Goal: Task Accomplishment & Management: Manage account settings

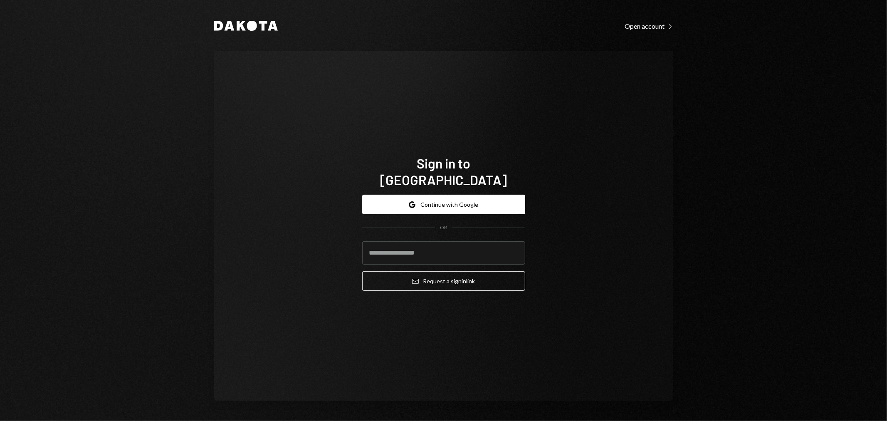
type input "**********"
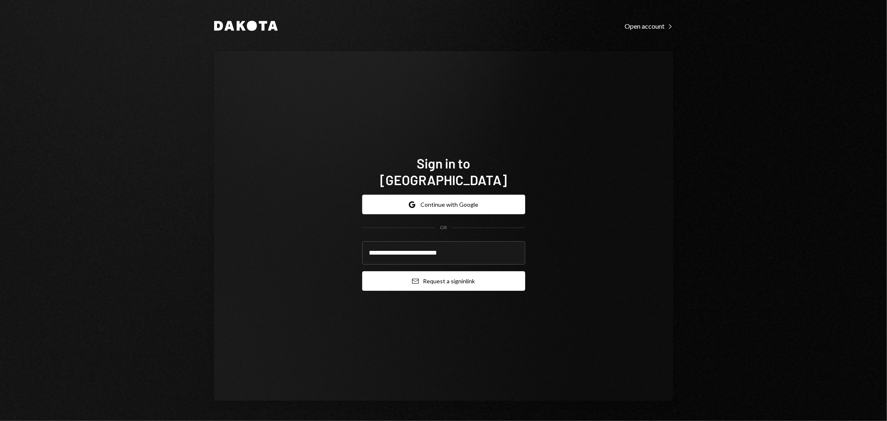
click at [451, 279] on button "Email Request a sign in link" at bounding box center [443, 281] width 163 height 20
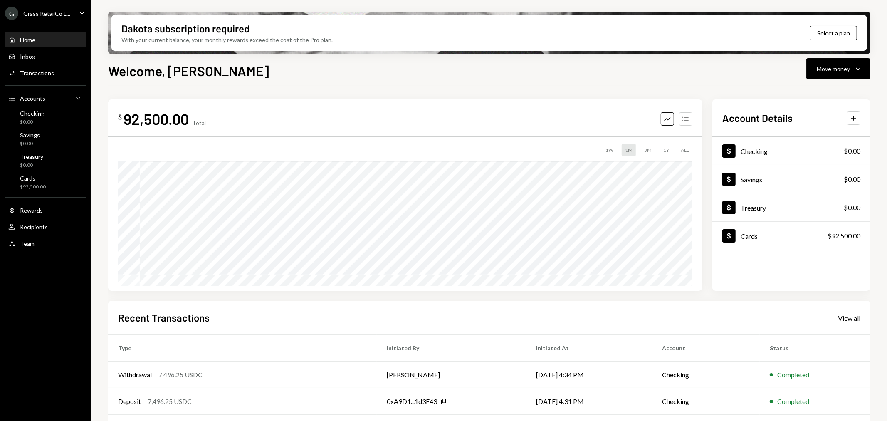
click at [38, 10] on div "Grass RetailCo L..." at bounding box center [46, 13] width 47 height 7
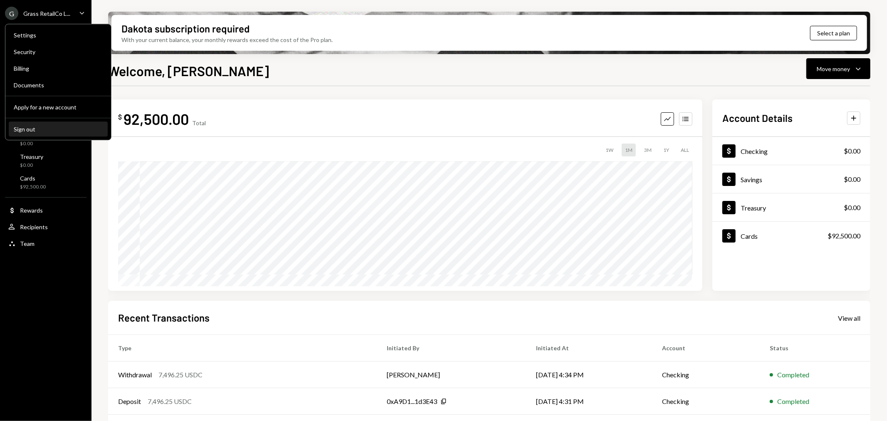
click at [22, 126] on div "Sign out" at bounding box center [58, 129] width 89 height 7
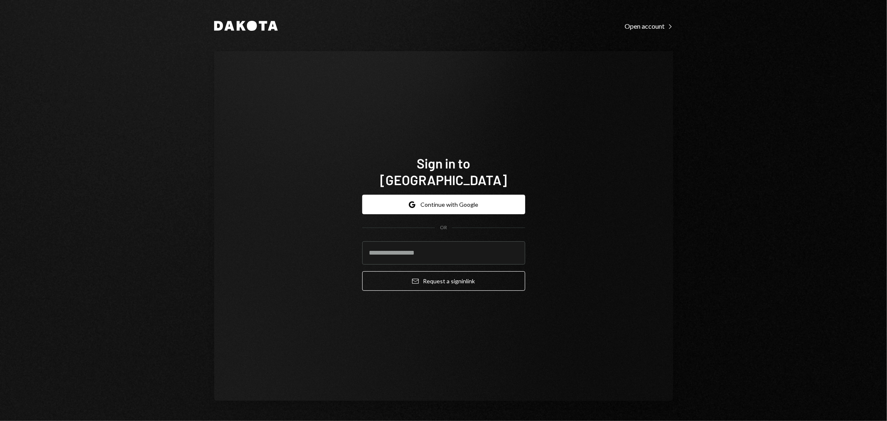
type input "**********"
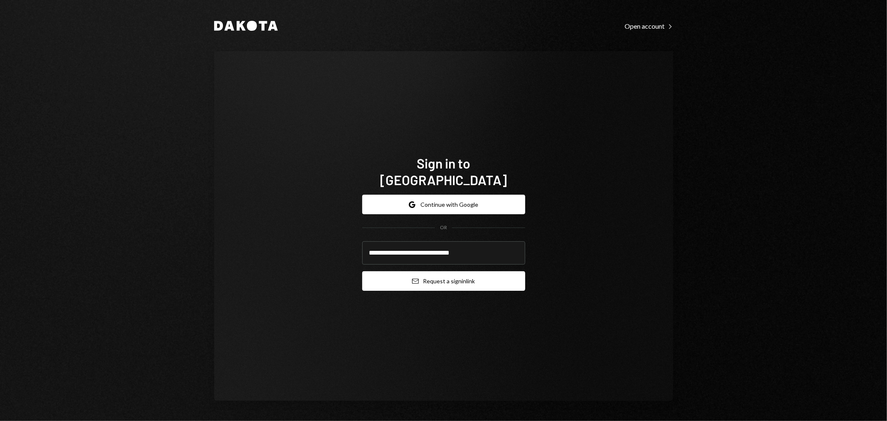
click at [422, 278] on button "Email Request a sign in link" at bounding box center [443, 281] width 163 height 20
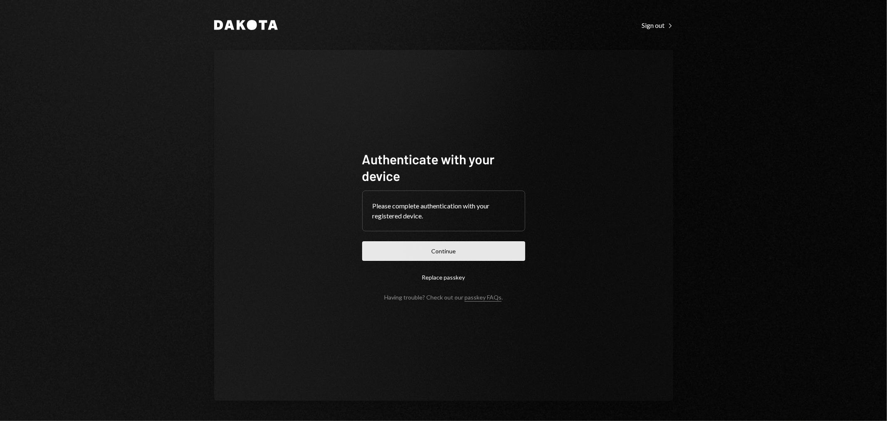
click at [483, 248] on button "Continue" at bounding box center [443, 251] width 163 height 20
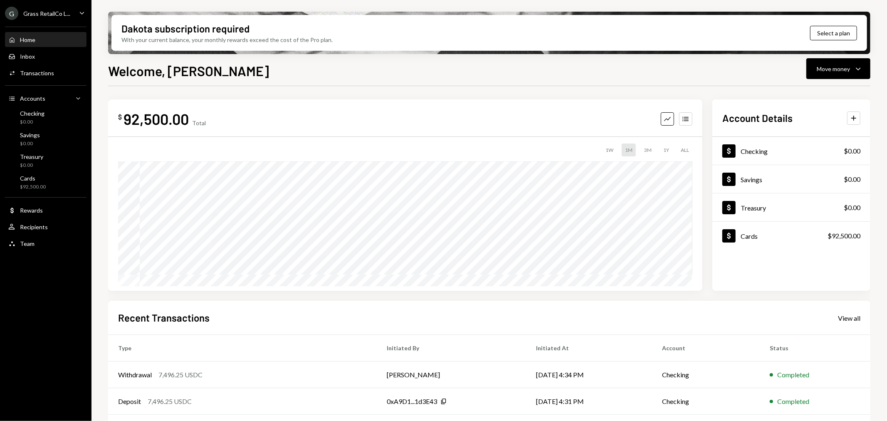
click at [64, 20] on div "G Grass RetailCo L..." at bounding box center [37, 13] width 65 height 13
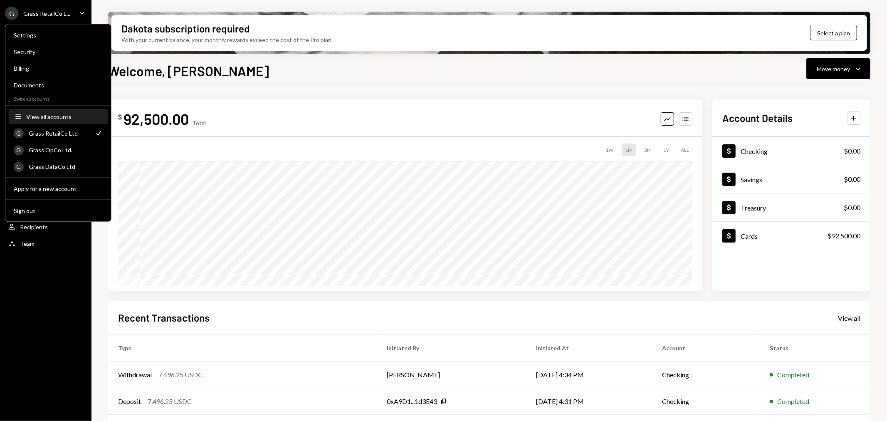
click at [52, 118] on div "View all accounts" at bounding box center [64, 116] width 77 height 7
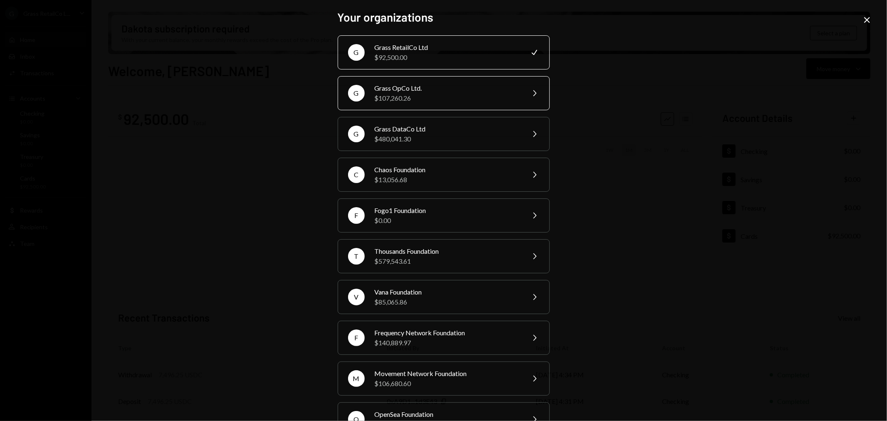
scroll to position [70, 0]
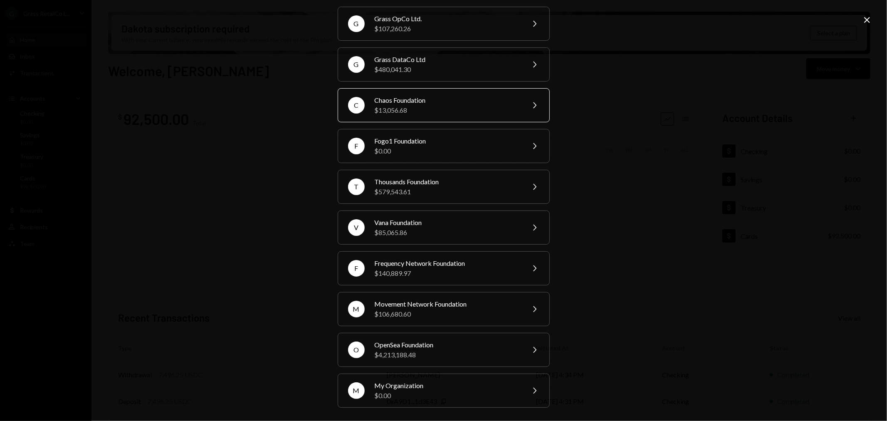
click at [428, 100] on div "Chaos Foundation" at bounding box center [447, 100] width 145 height 10
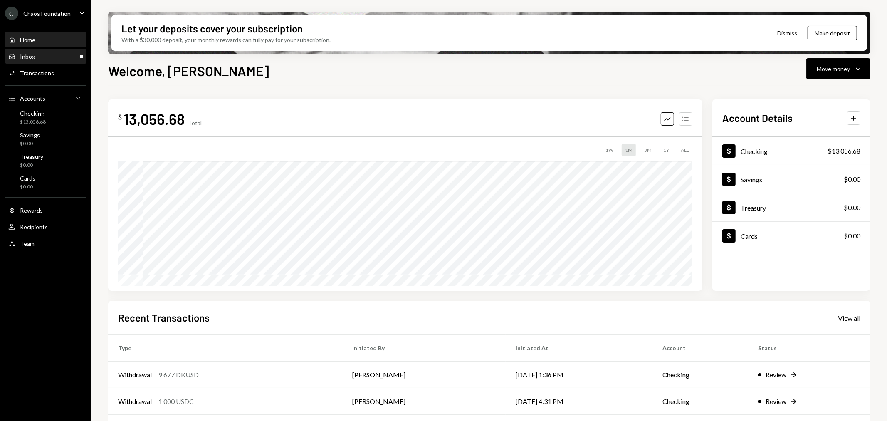
click at [59, 55] on div "Inbox Inbox" at bounding box center [45, 56] width 75 height 7
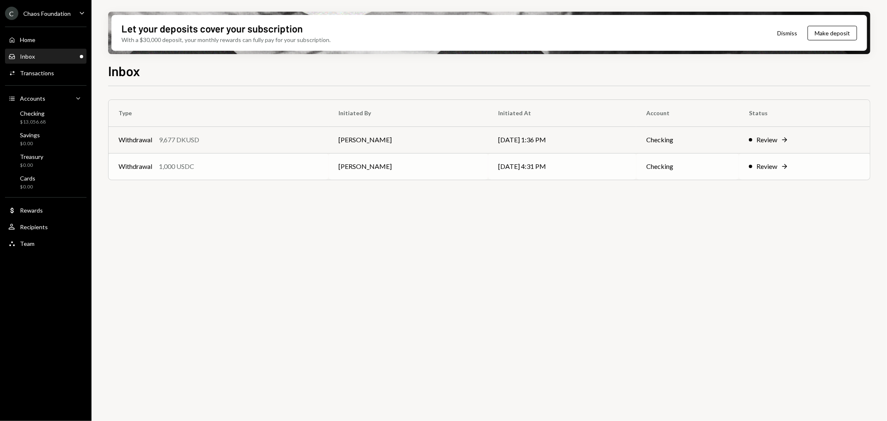
click at [223, 168] on div "Withdrawal 1,000 USDC" at bounding box center [219, 166] width 200 height 10
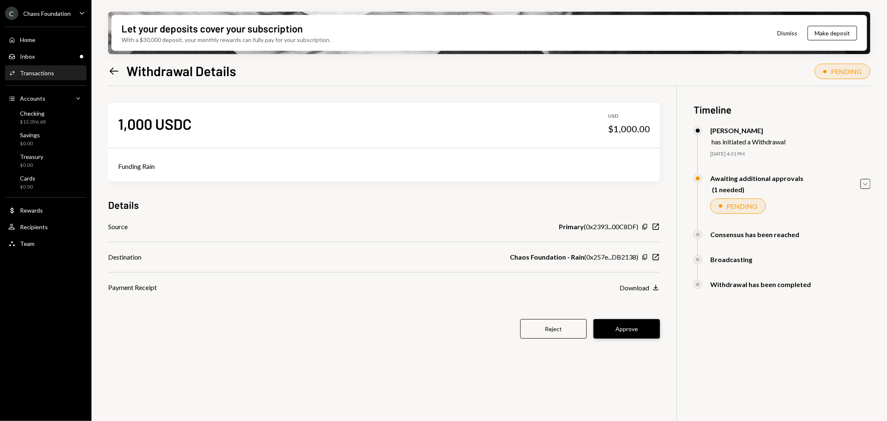
click at [631, 333] on button "Approve" at bounding box center [627, 329] width 67 height 20
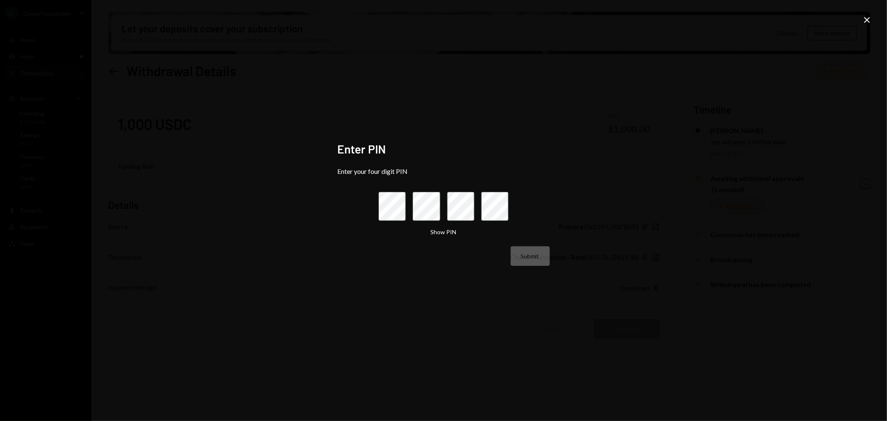
click at [869, 20] on icon "Close" at bounding box center [867, 20] width 10 height 10
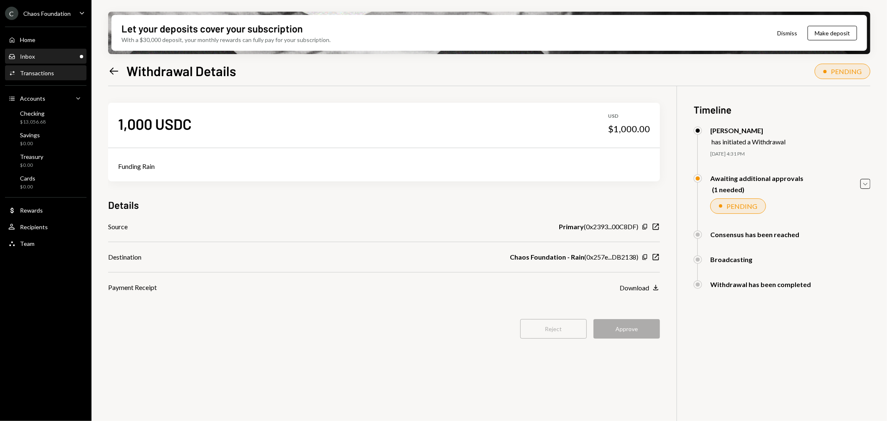
click at [66, 57] on div "Inbox Inbox" at bounding box center [45, 56] width 75 height 7
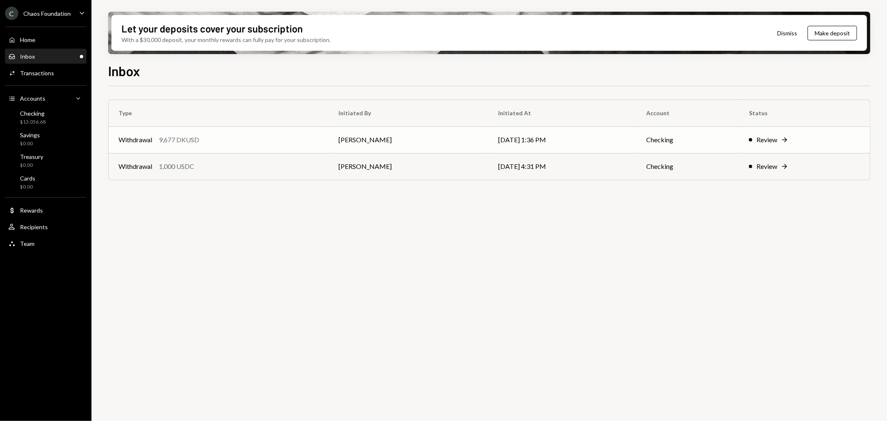
click at [257, 143] on div "Withdrawal 9,677 DKUSD" at bounding box center [219, 140] width 200 height 10
click at [579, 135] on td "[DATE] 1:36 PM" at bounding box center [562, 139] width 148 height 27
click at [47, 72] on div "Transactions" at bounding box center [37, 72] width 34 height 7
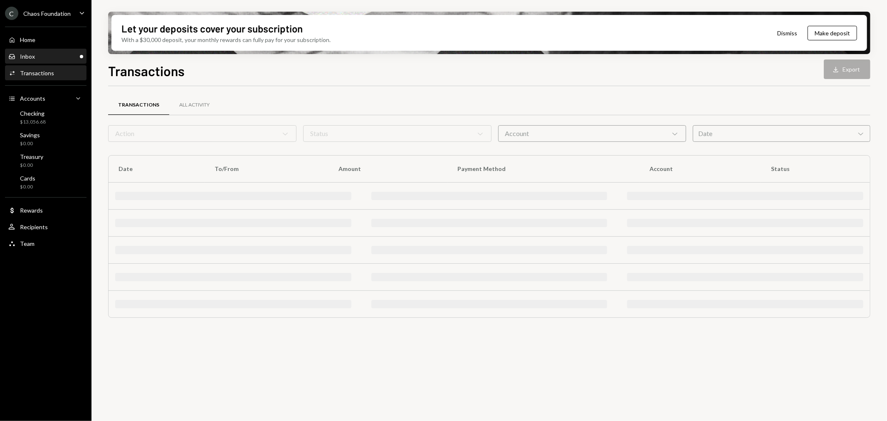
click at [56, 57] on div "Inbox Inbox" at bounding box center [45, 56] width 75 height 7
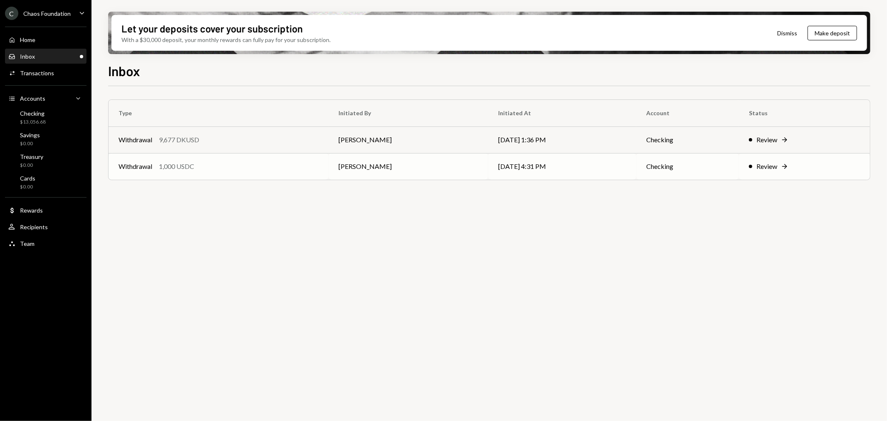
click at [173, 171] on div "1,000 USDC" at bounding box center [176, 166] width 35 height 10
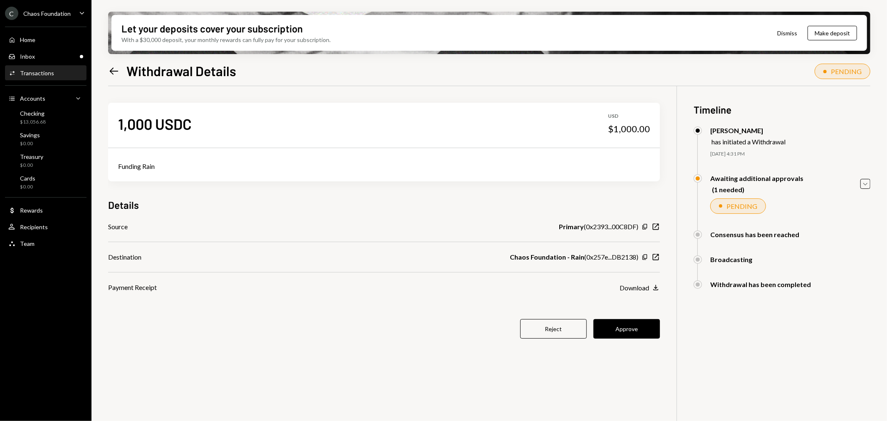
click at [609, 318] on div "1,000 USDC USD $1,000.00 Funding Rain Details Source Primary ( 0x2393...00C8DF …" at bounding box center [384, 225] width 552 height 279
click at [622, 334] on button "Approve" at bounding box center [627, 329] width 67 height 20
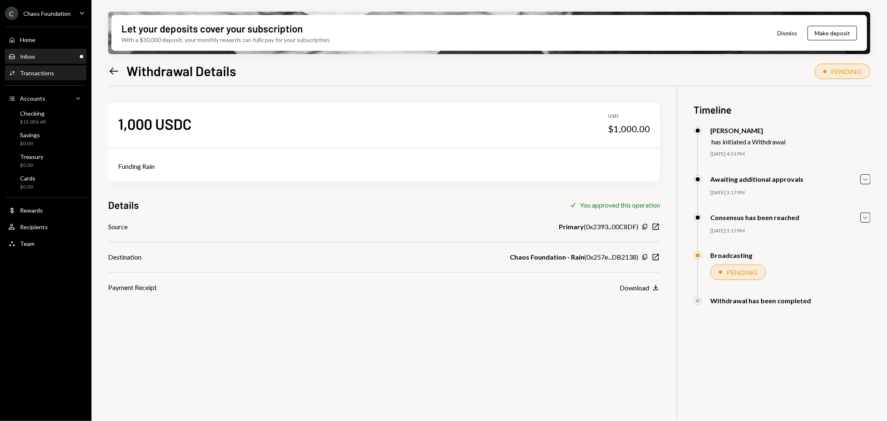
click at [68, 59] on div "Inbox Inbox" at bounding box center [45, 56] width 75 height 7
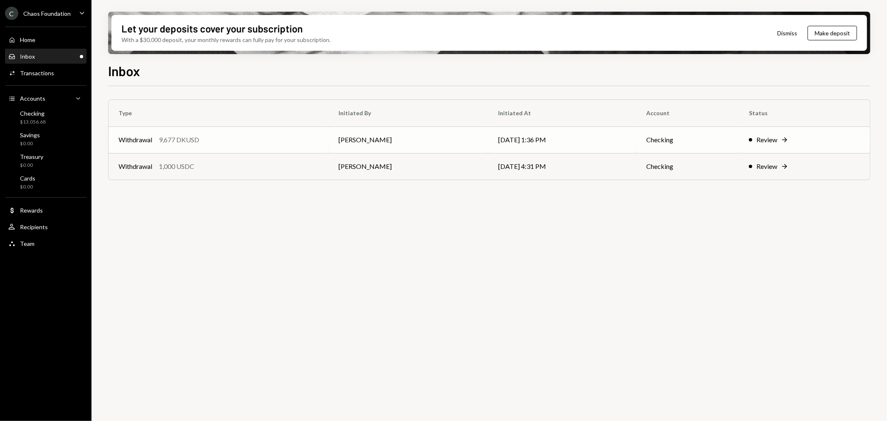
click at [250, 138] on div "Withdrawal 9,677 DKUSD" at bounding box center [219, 140] width 200 height 10
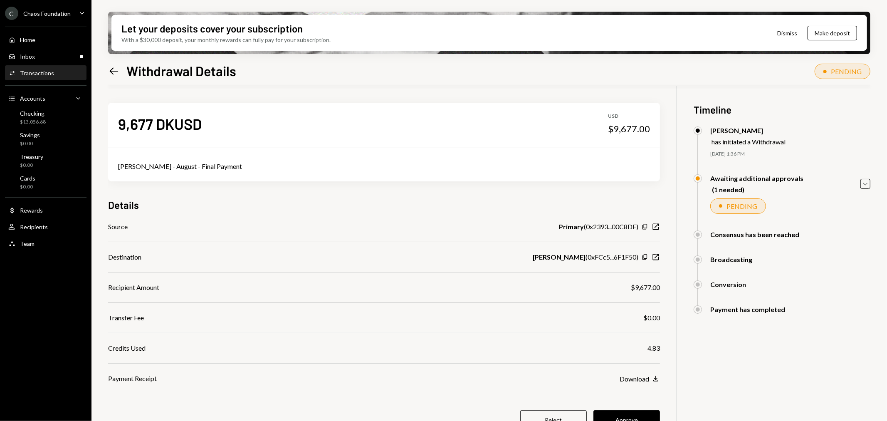
scroll to position [67, 0]
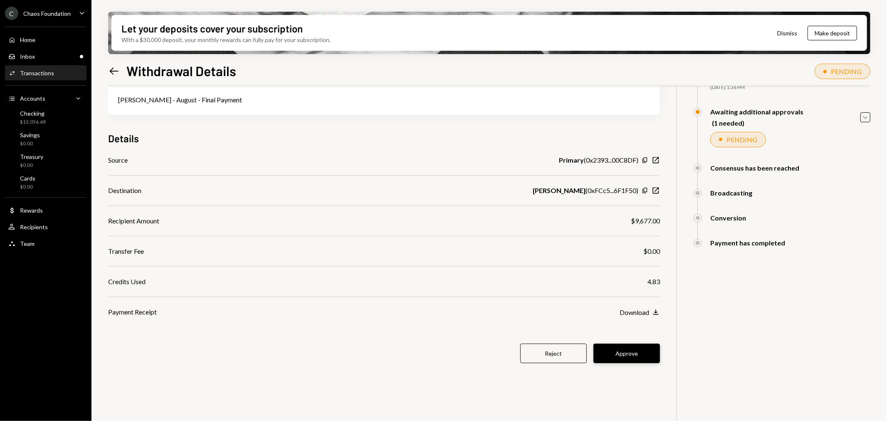
click at [622, 355] on button "Approve" at bounding box center [627, 354] width 67 height 20
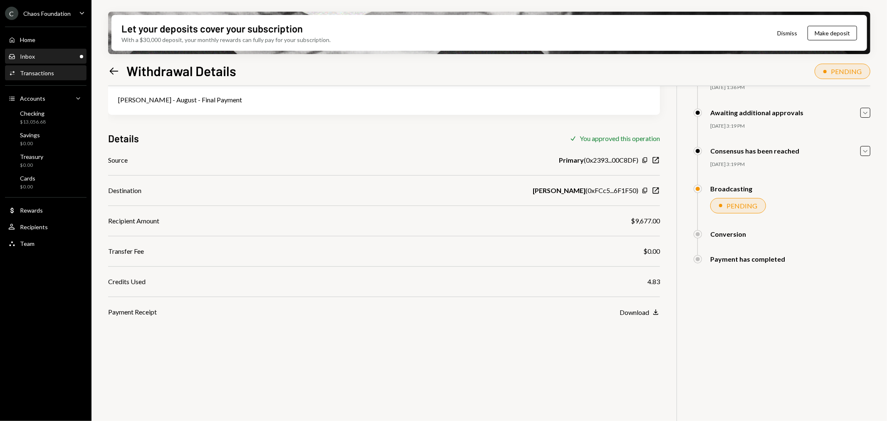
click at [53, 58] on div "Inbox Inbox" at bounding box center [45, 56] width 75 height 7
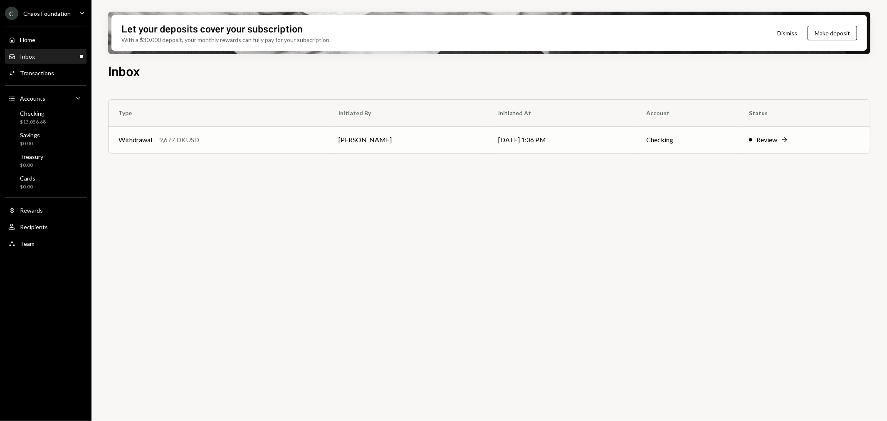
click at [257, 135] on div "Withdrawal 9,677 DKUSD" at bounding box center [219, 140] width 200 height 10
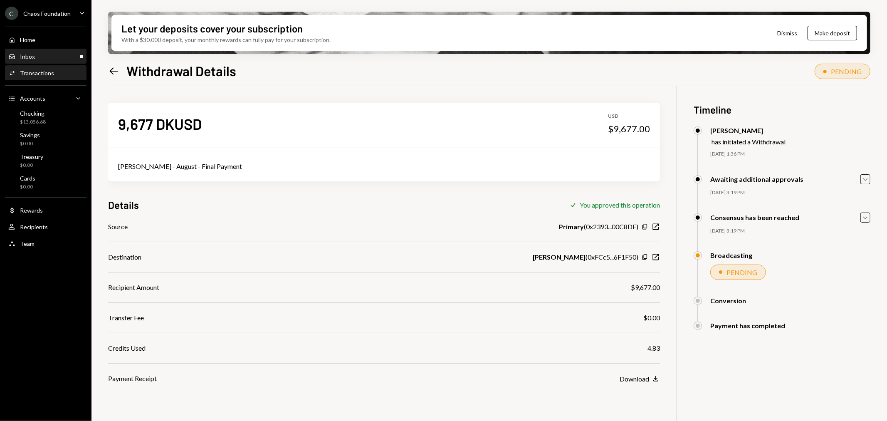
click at [46, 53] on div "Inbox Inbox" at bounding box center [45, 56] width 75 height 7
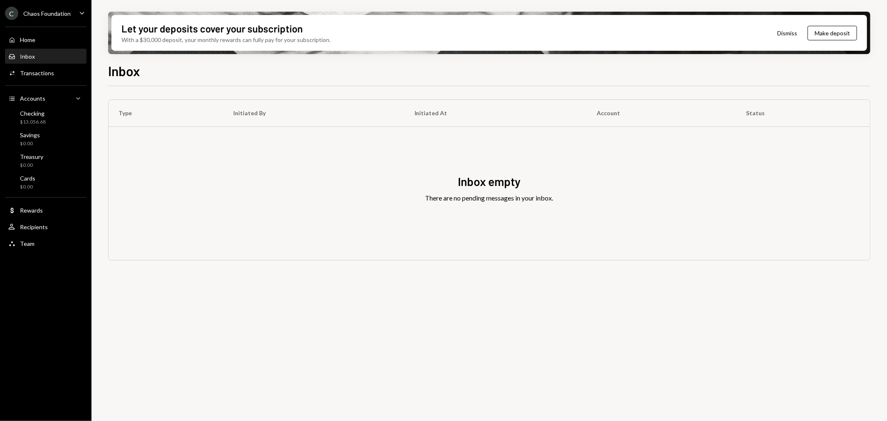
click at [45, 15] on div "Chaos Foundation" at bounding box center [46, 13] width 47 height 7
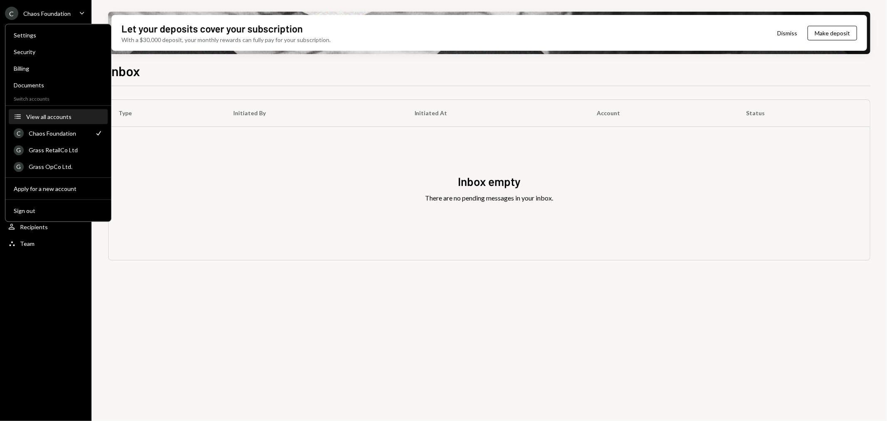
click at [51, 117] on div "View all accounts" at bounding box center [64, 116] width 77 height 7
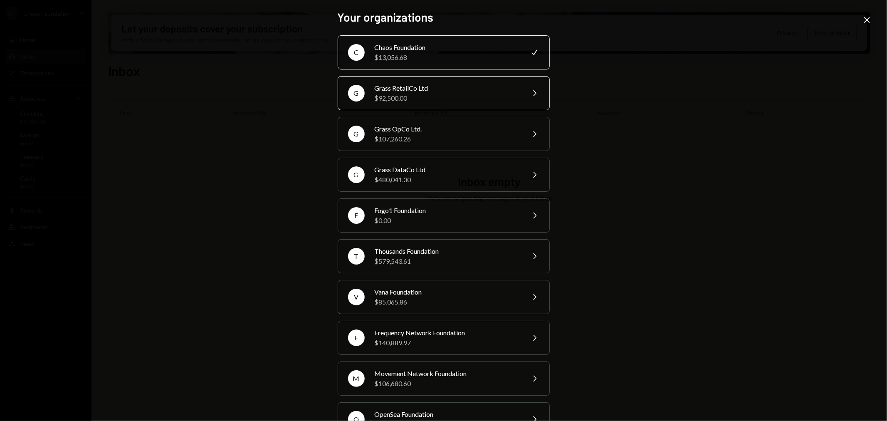
click at [394, 85] on div "Grass RetailCo Ltd" at bounding box center [447, 88] width 145 height 10
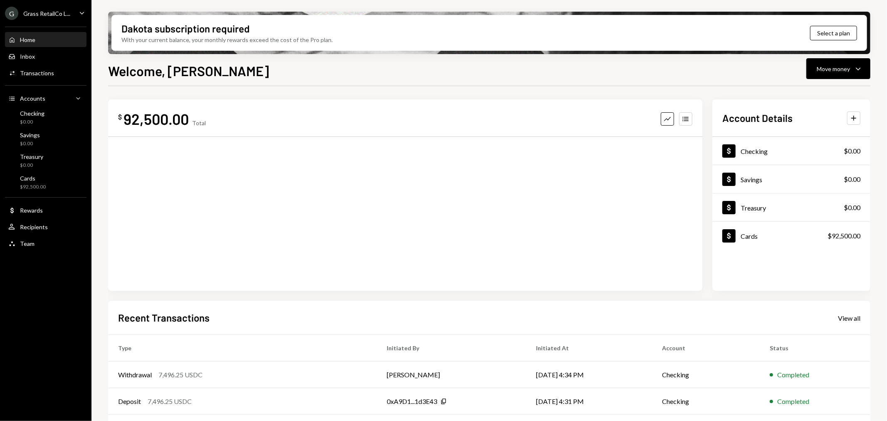
click at [43, 14] on div "Grass RetailCo L..." at bounding box center [46, 13] width 47 height 7
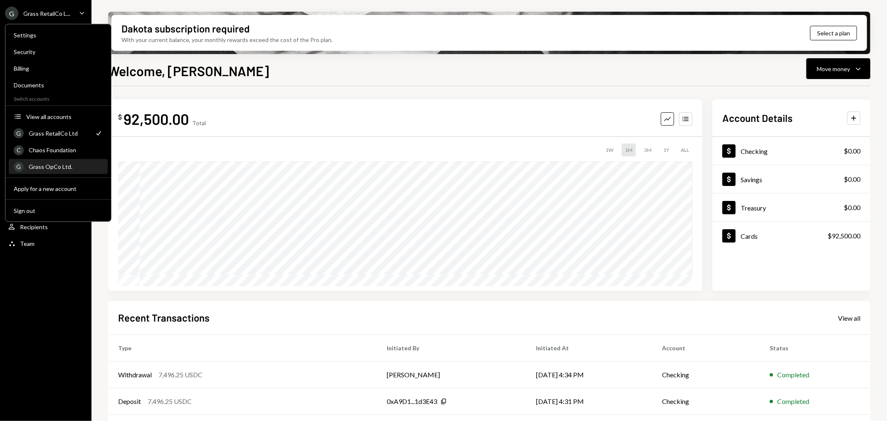
click at [64, 169] on div "Grass OpCo Ltd." at bounding box center [66, 166] width 74 height 7
